Goal: Information Seeking & Learning: Learn about a topic

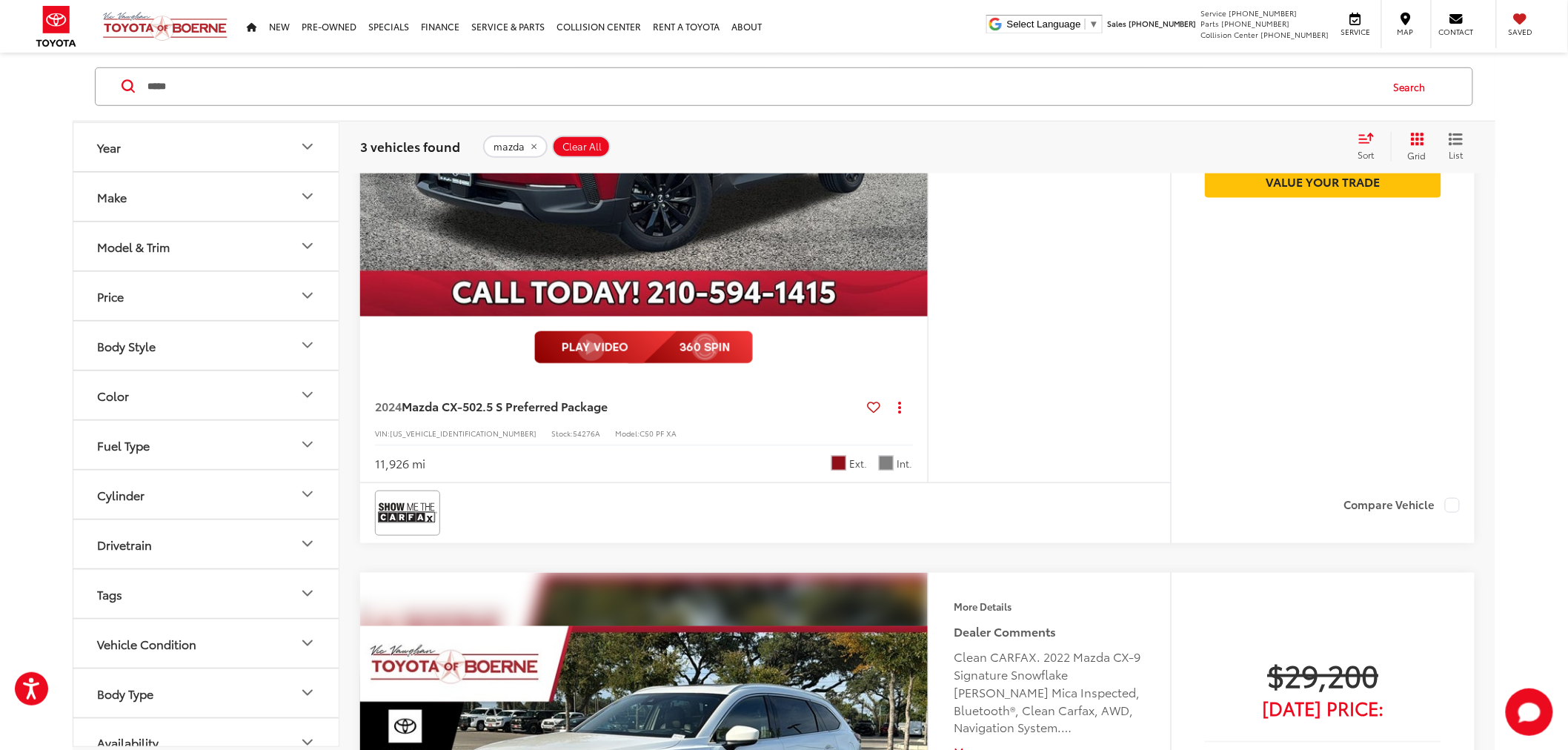
scroll to position [417, 0]
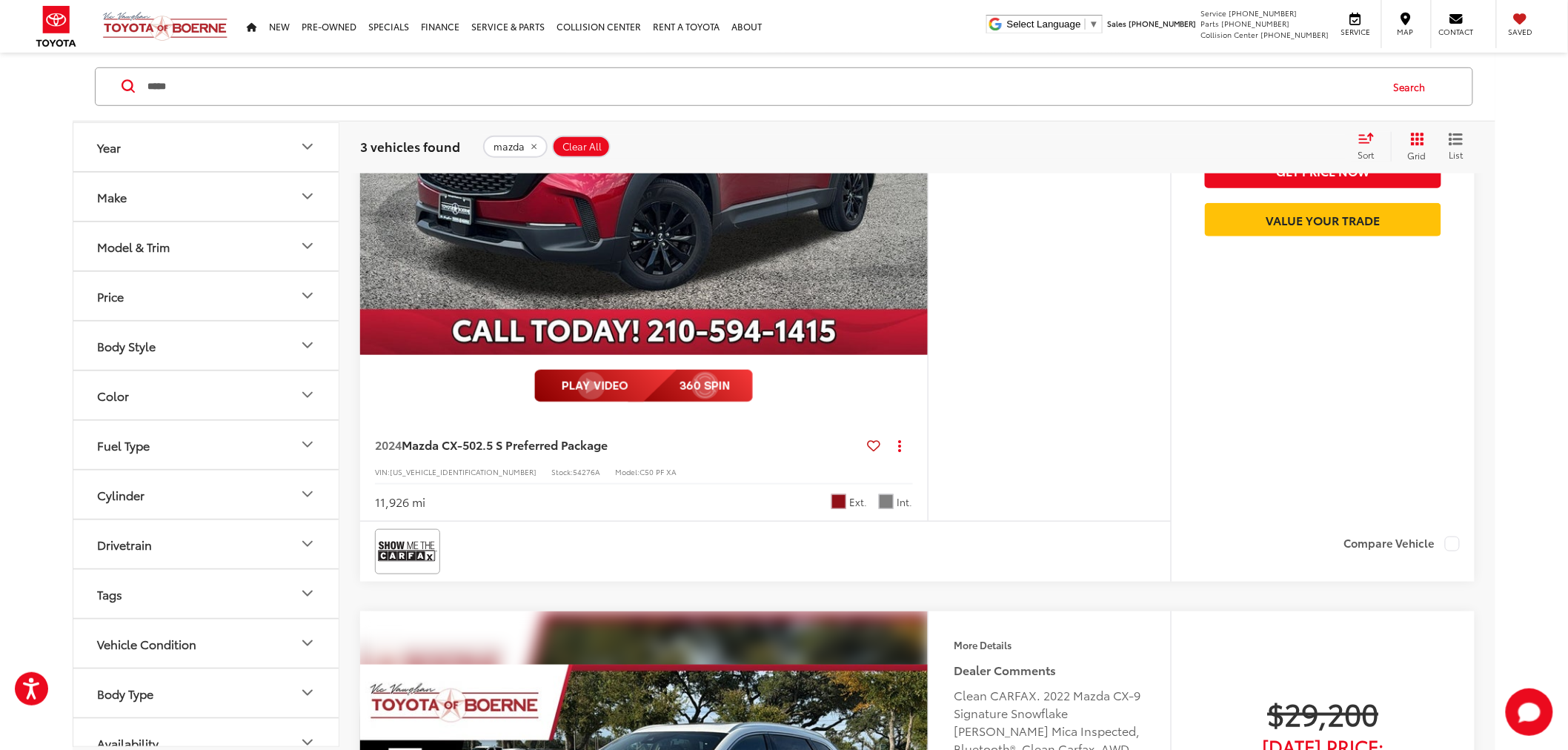
click at [445, 468] on span "[US_VEHICLE_IDENTIFICATION_NUMBER]" at bounding box center [463, 472] width 147 height 11
click at [445, 467] on span "[US_VEHICLE_IDENTIFICATION_NUMBER]" at bounding box center [463, 472] width 147 height 11
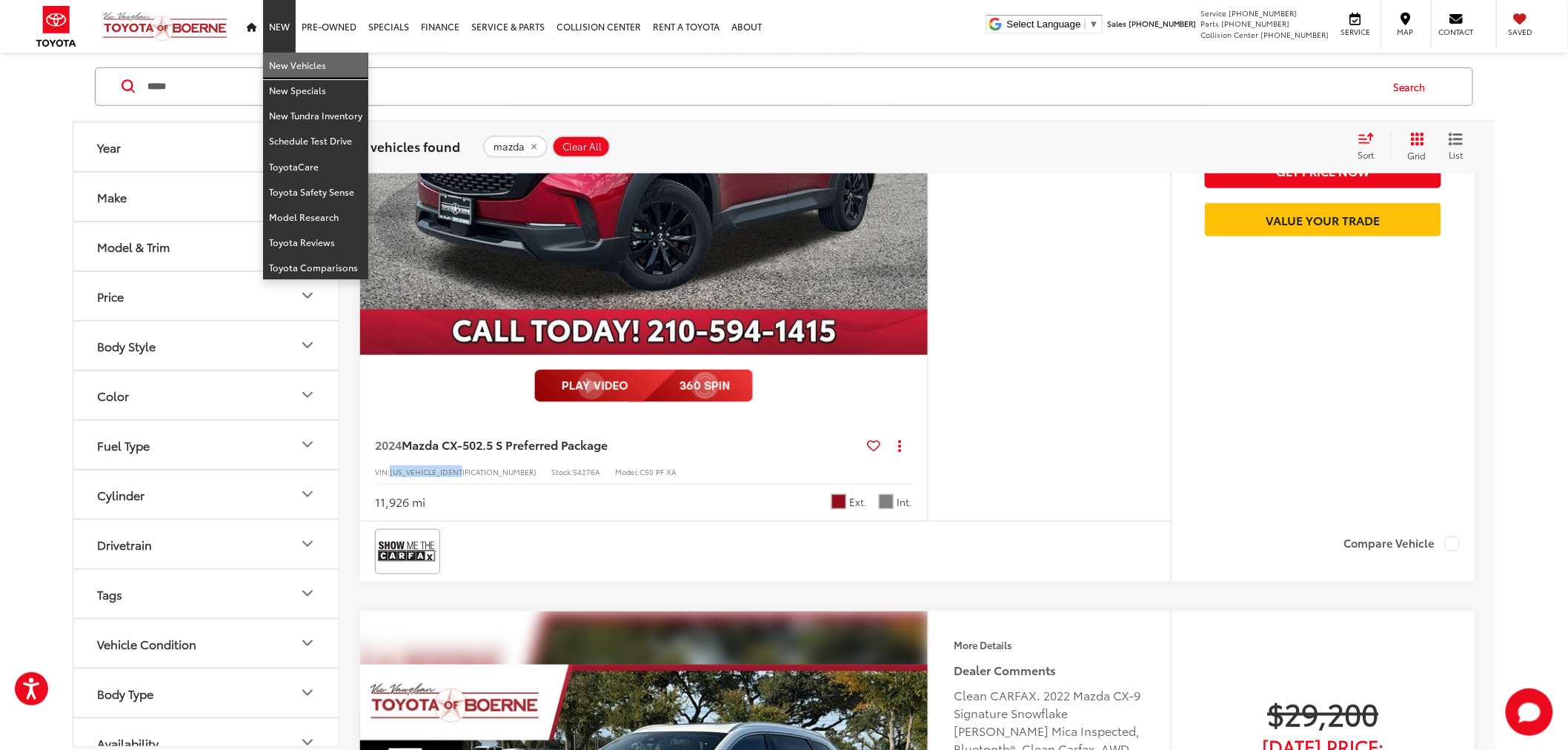
drag, startPoint x: 292, startPoint y: 58, endPoint x: 502, endPoint y: 200, distance: 253.5
click at [293, 58] on link "New Vehicles" at bounding box center [315, 65] width 106 height 25
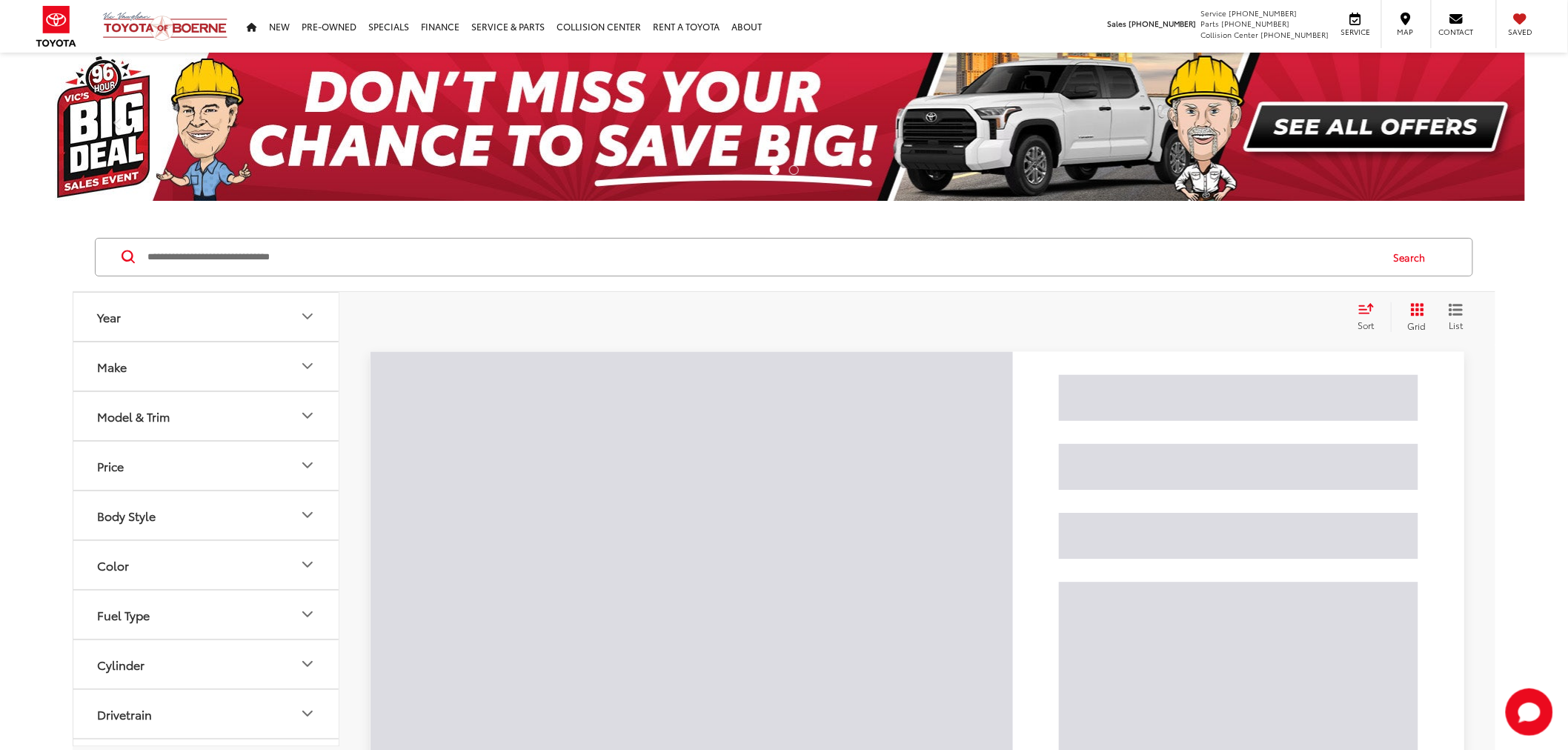
click at [449, 249] on input "Search by Make, Model, or Keyword" at bounding box center [763, 257] width 1234 height 36
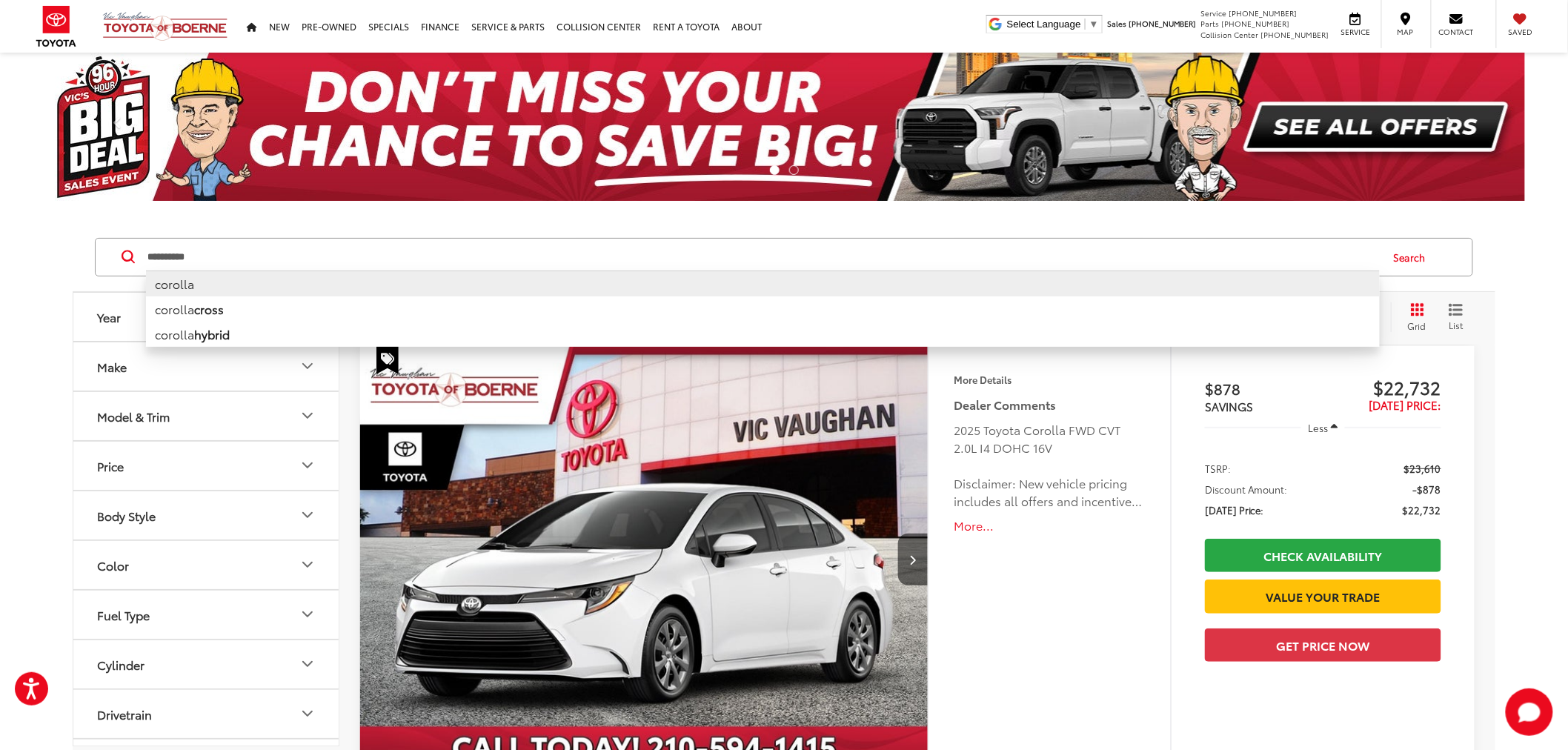
type input "**********"
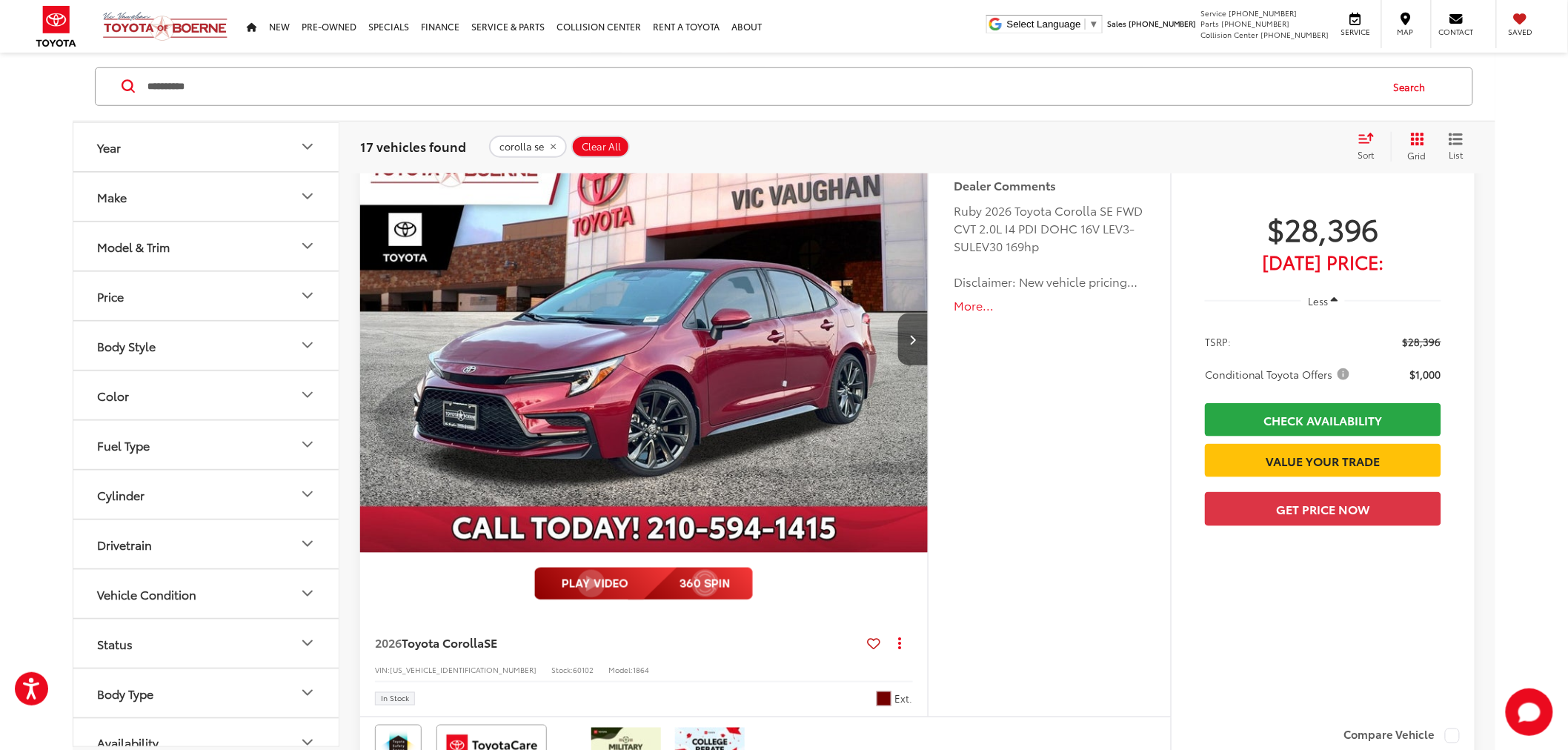
scroll to position [2800, 0]
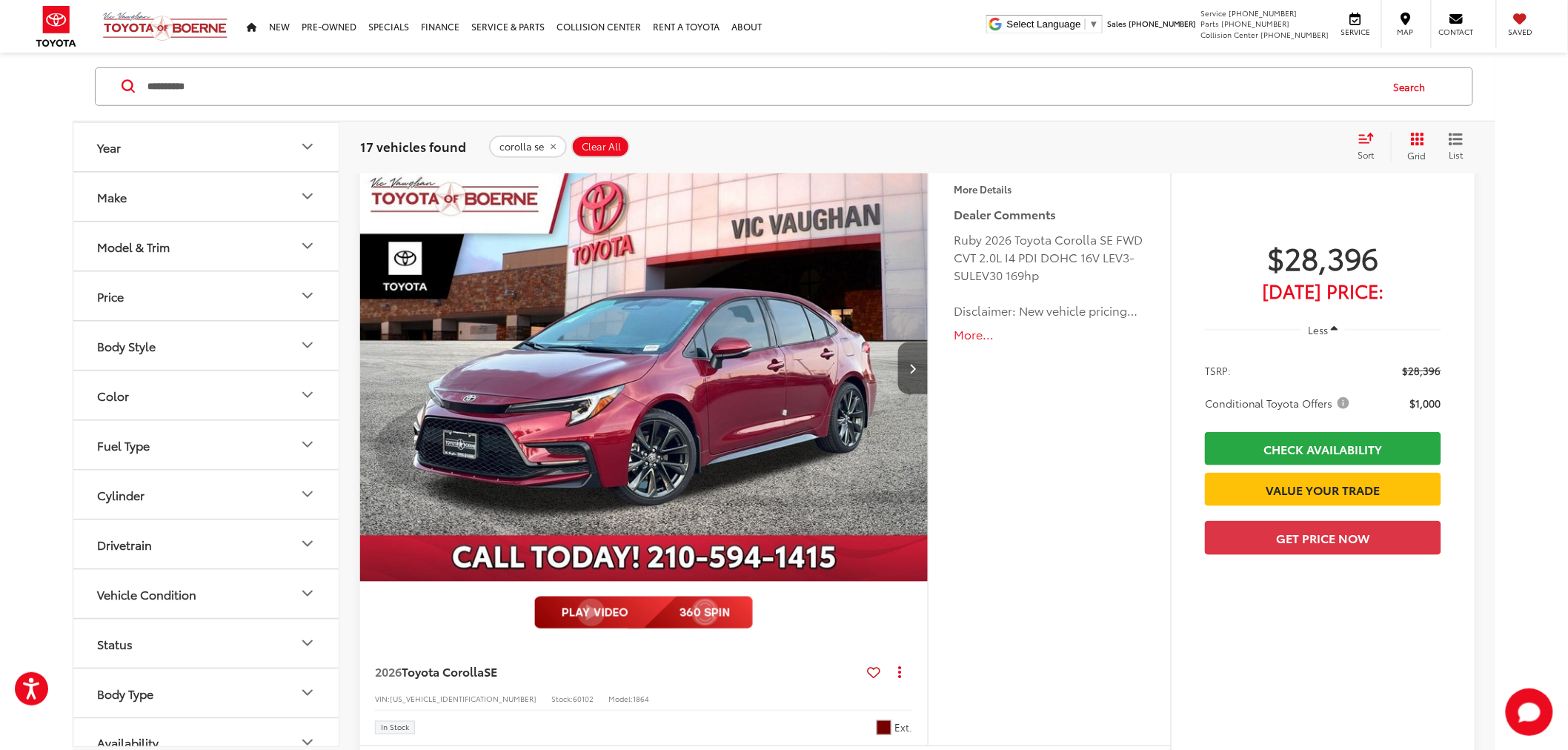
click at [913, 377] on button "Next image" at bounding box center [913, 368] width 30 height 51
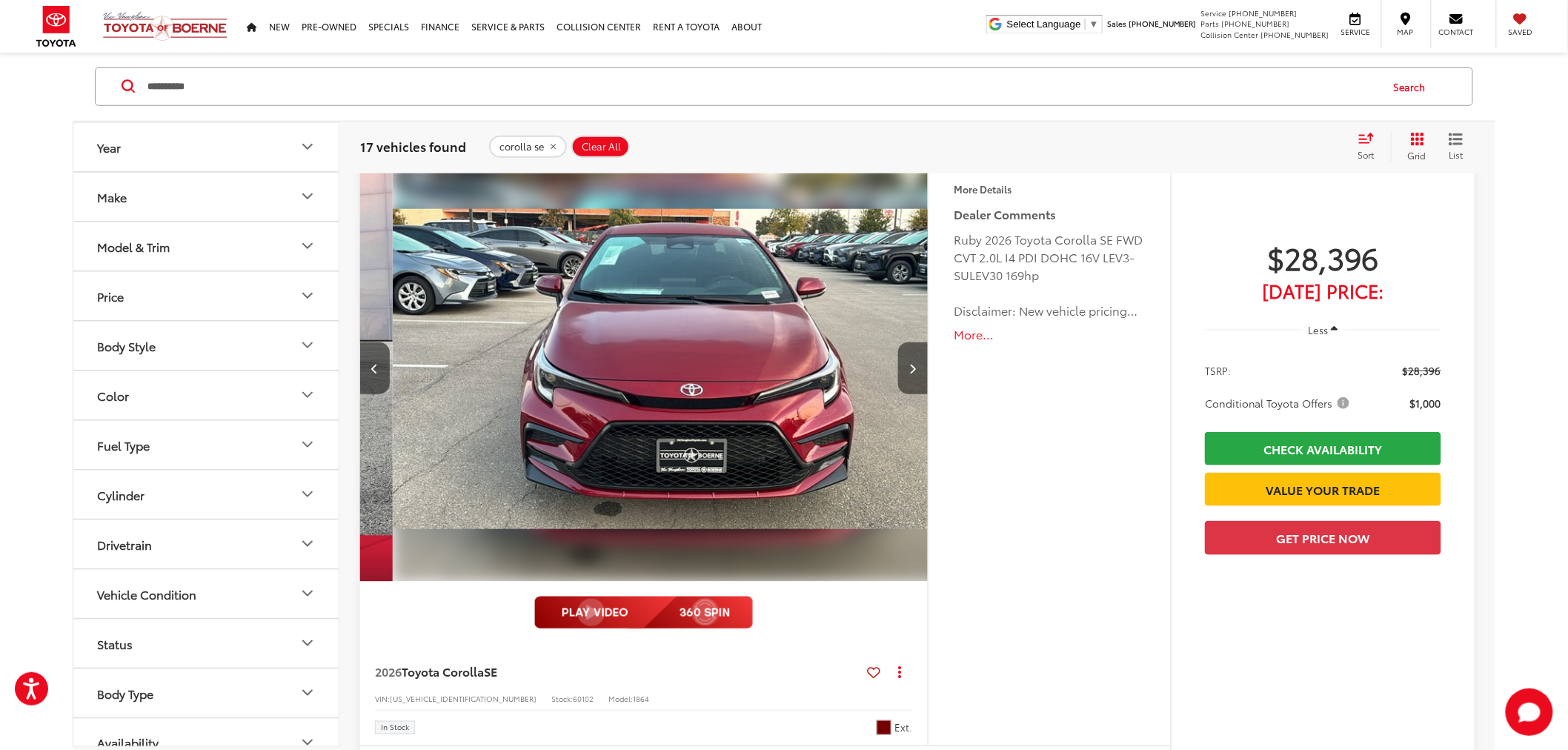
click at [913, 377] on button "Next image" at bounding box center [913, 368] width 30 height 51
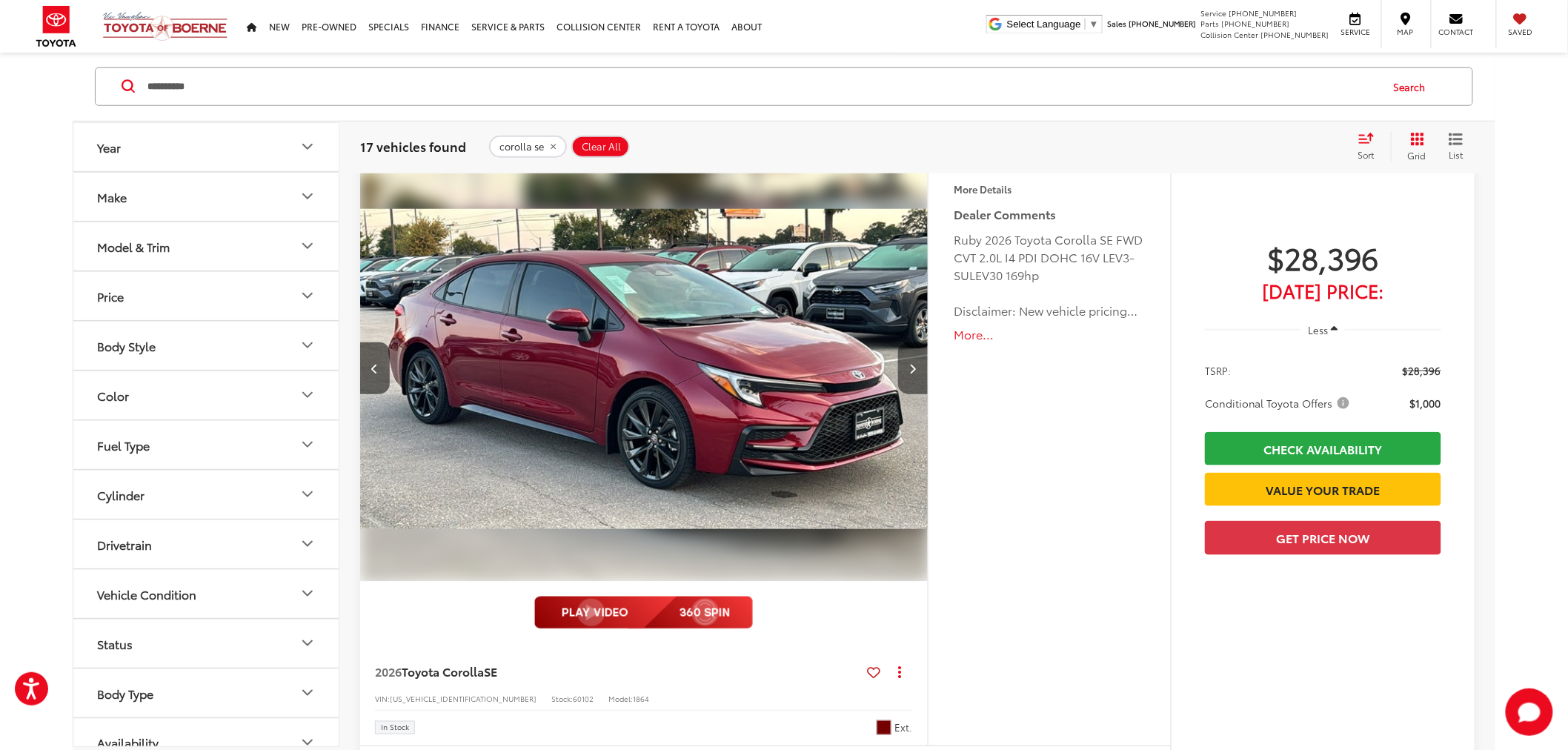
click at [914, 379] on button "Next image" at bounding box center [913, 368] width 30 height 51
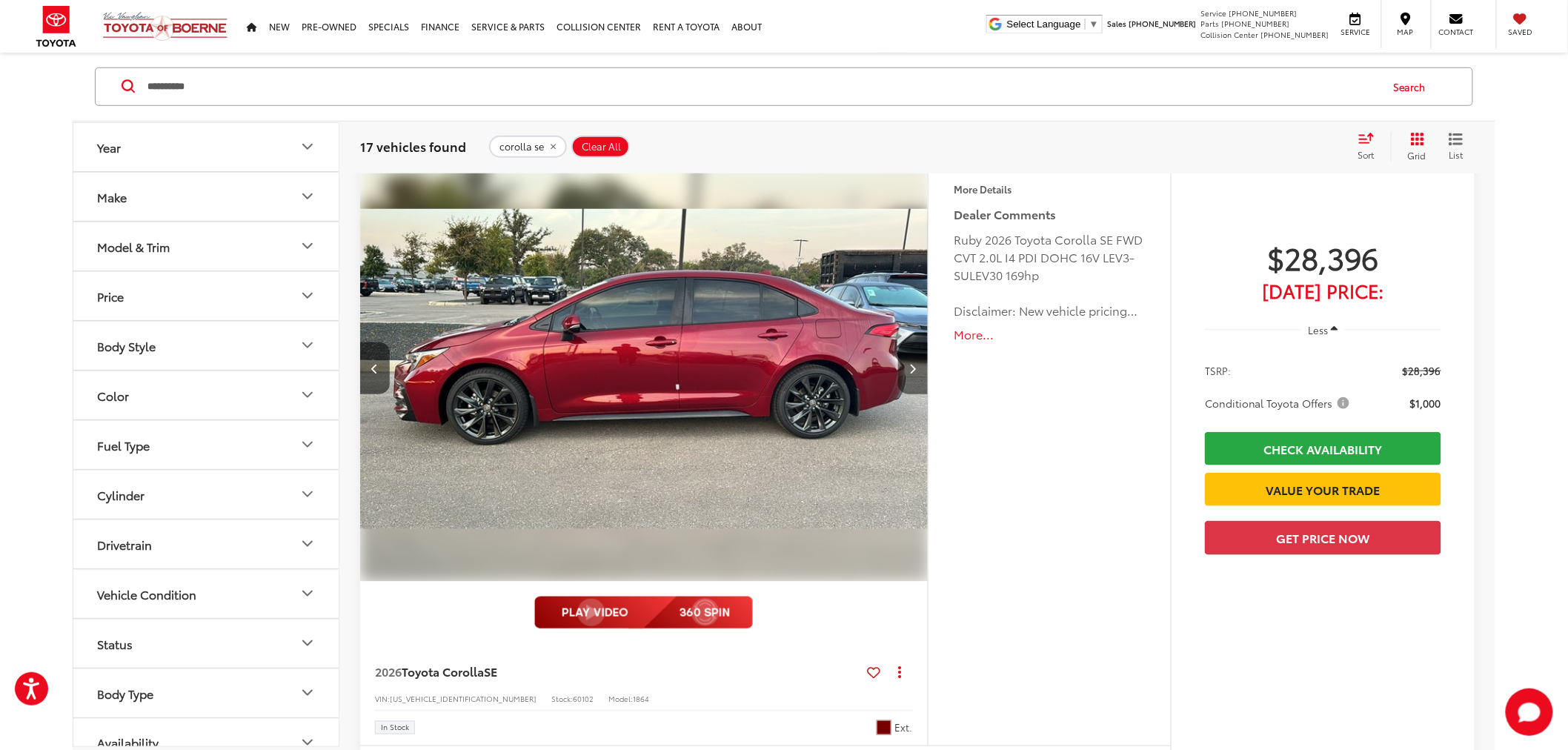
click at [920, 381] on button "Next image" at bounding box center [913, 368] width 30 height 51
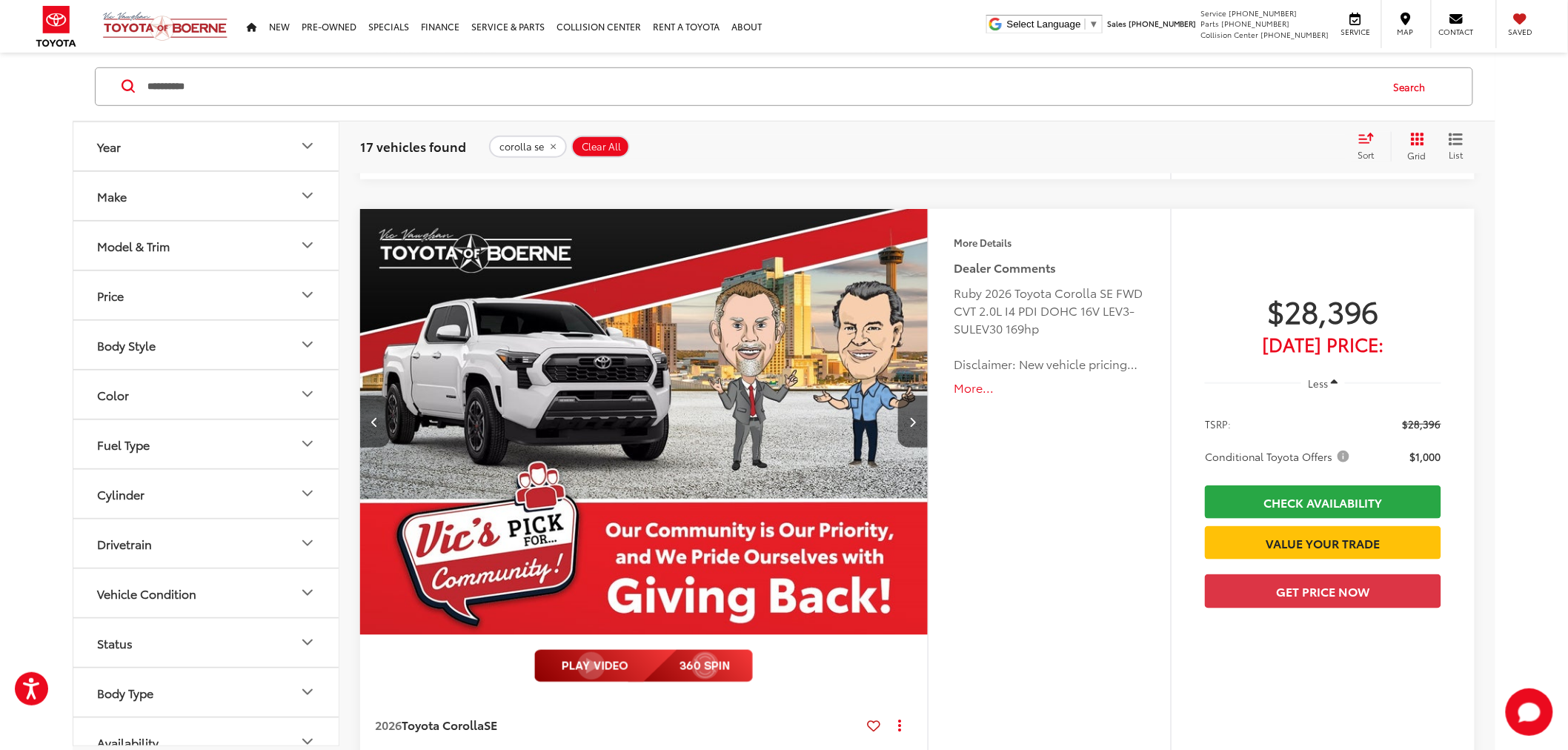
scroll to position [2718, 0]
